Goal: Task Accomplishment & Management: Manage account settings

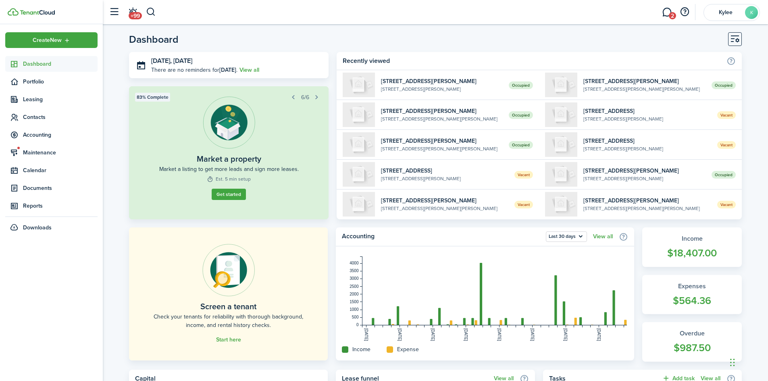
click at [51, 63] on span "Dashboard" at bounding box center [60, 64] width 75 height 8
click at [37, 63] on span "Dashboard" at bounding box center [60, 64] width 75 height 8
click at [51, 66] on span "Dashboard" at bounding box center [60, 64] width 75 height 8
click at [45, 121] on span "Contacts" at bounding box center [60, 117] width 75 height 8
click at [45, 126] on ul "tn Tenants sp Service Pros" at bounding box center [51, 142] width 92 height 35
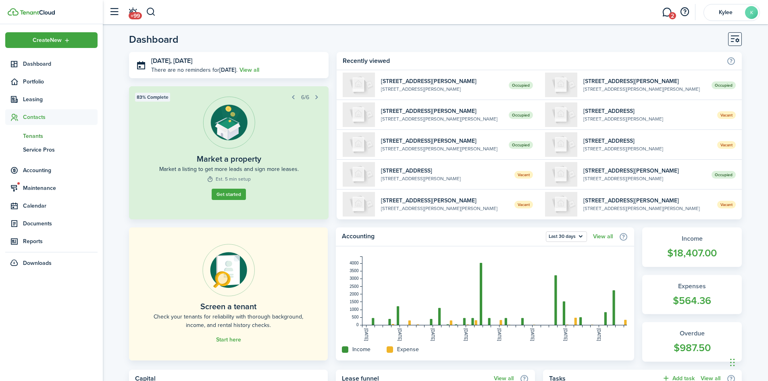
click at [45, 139] on span "Tenants" at bounding box center [60, 136] width 75 height 8
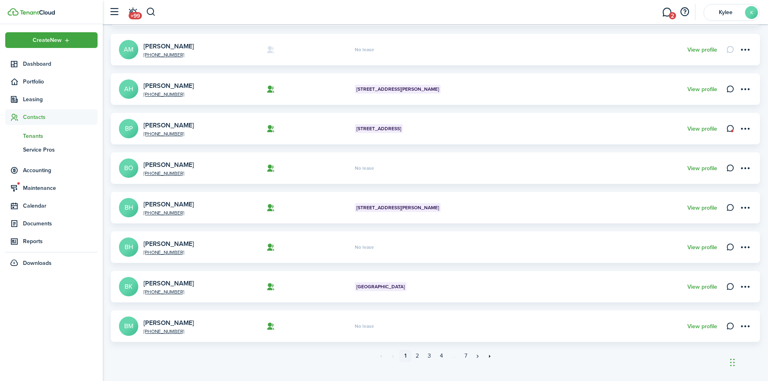
scroll to position [226, 0]
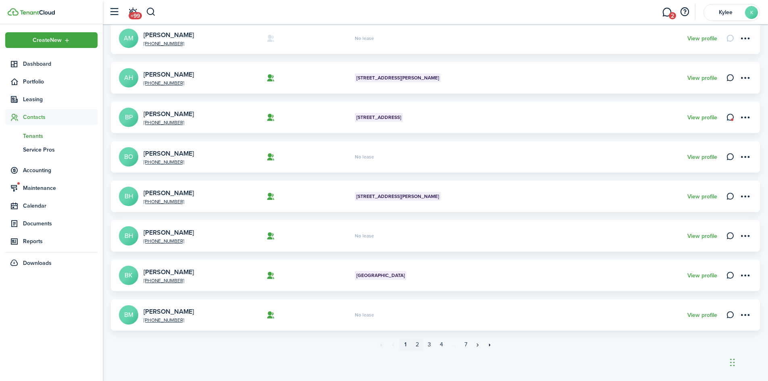
click at [419, 346] on link "2" at bounding box center [417, 345] width 12 height 12
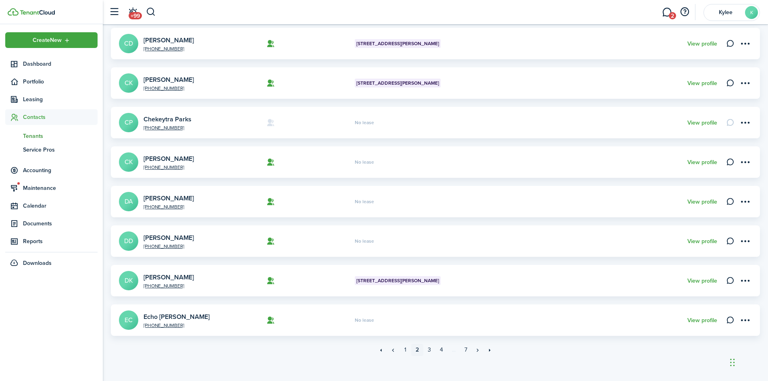
scroll to position [226, 0]
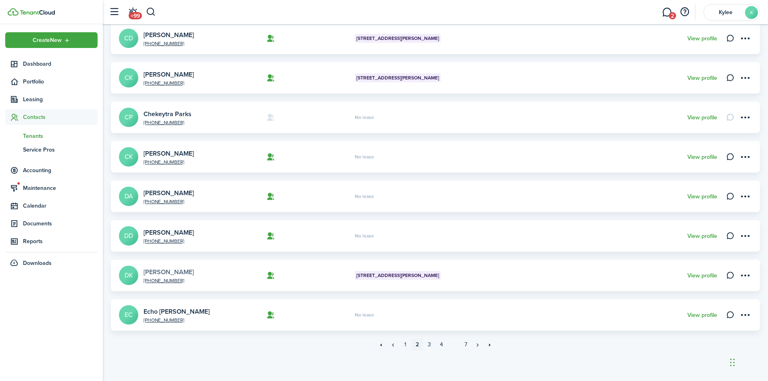
click at [175, 269] on link "[PERSON_NAME]" at bounding box center [169, 271] width 50 height 9
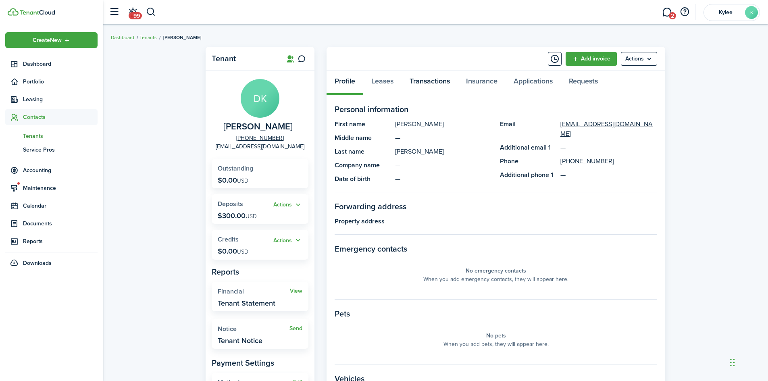
click at [418, 85] on link "Transactions" at bounding box center [430, 83] width 56 height 24
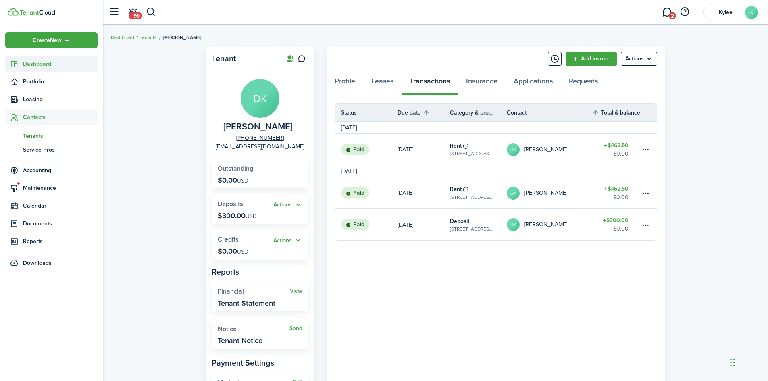
click at [45, 62] on span "Dashboard" at bounding box center [60, 64] width 75 height 8
